Goal: Task Accomplishment & Management: Use online tool/utility

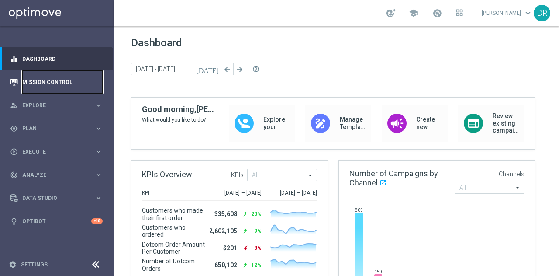
click at [47, 79] on link "Mission Control" at bounding box center [62, 81] width 80 height 23
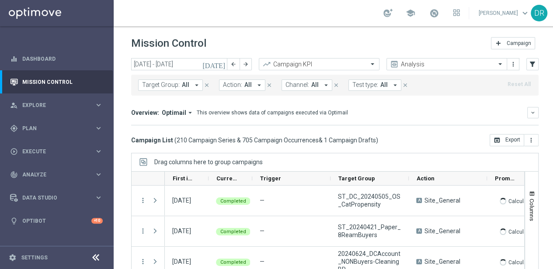
click at [224, 66] on icon "today" at bounding box center [214, 64] width 24 height 8
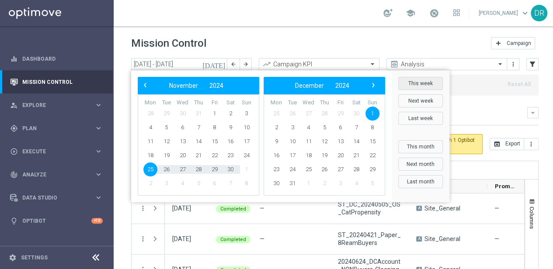
click at [411, 83] on button "This week" at bounding box center [420, 83] width 45 height 13
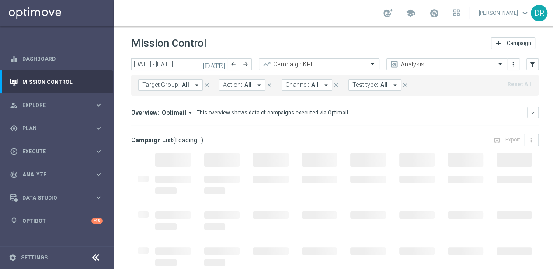
click at [221, 62] on icon "today" at bounding box center [214, 64] width 24 height 8
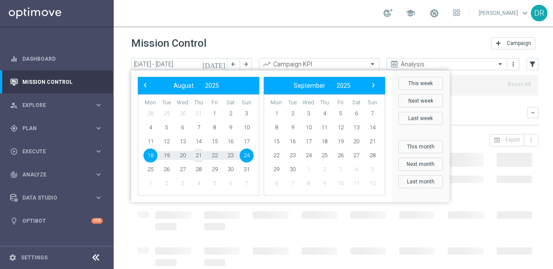
click at [200, 159] on span "21" at bounding box center [198, 156] width 14 height 14
type input "21 Aug 2025 - 21 Aug 2025"
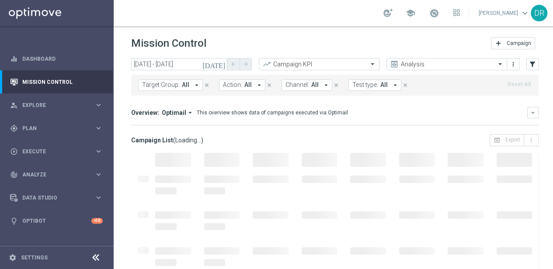
click at [273, 41] on div "Mission Control add Campaign" at bounding box center [334, 43] width 407 height 17
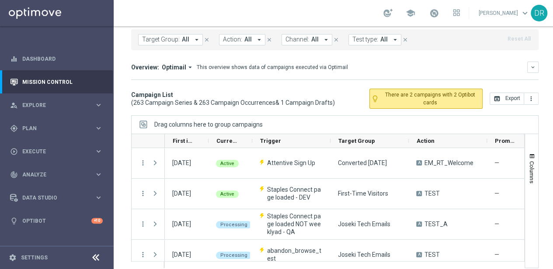
click at [177, 46] on div "Target Group: All arrow_drop_down close Action: All arrow_drop_down close Chann…" at bounding box center [334, 39] width 407 height 21
drag, startPoint x: 178, startPoint y: 43, endPoint x: 182, endPoint y: 39, distance: 5.6
click at [178, 43] on button "Target Group: All arrow_drop_down" at bounding box center [170, 39] width 65 height 11
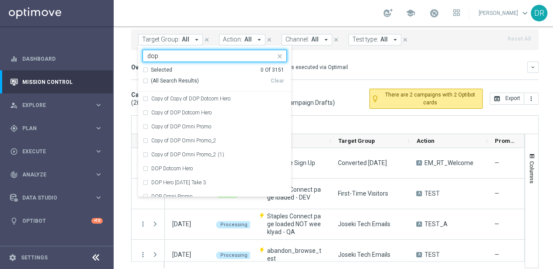
click at [160, 78] on span "(All Search Results)" at bounding box center [175, 80] width 48 height 7
type input "dop"
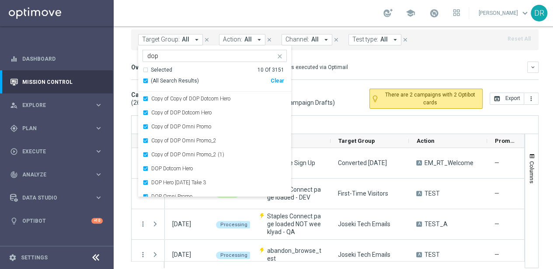
click at [409, 66] on div "Overview: Optimail arrow_drop_down This overview shows data of campaigns execut…" at bounding box center [329, 67] width 396 height 8
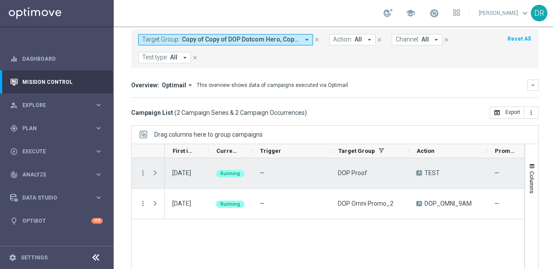
click at [156, 169] on span at bounding box center [155, 172] width 8 height 7
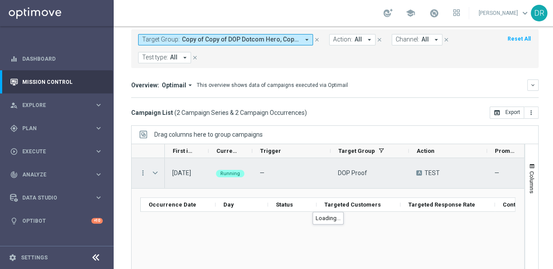
click at [156, 169] on span at bounding box center [155, 172] width 8 height 7
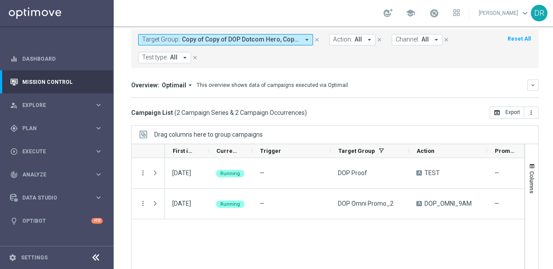
drag, startPoint x: 360, startPoint y: 68, endPoint x: 359, endPoint y: 59, distance: 8.4
click at [360, 68] on mini-dashboard "Overview: Optimail arrow_drop_down This overview shows data of campaigns execut…" at bounding box center [334, 87] width 407 height 38
